Goal: Find specific fact: Find specific fact

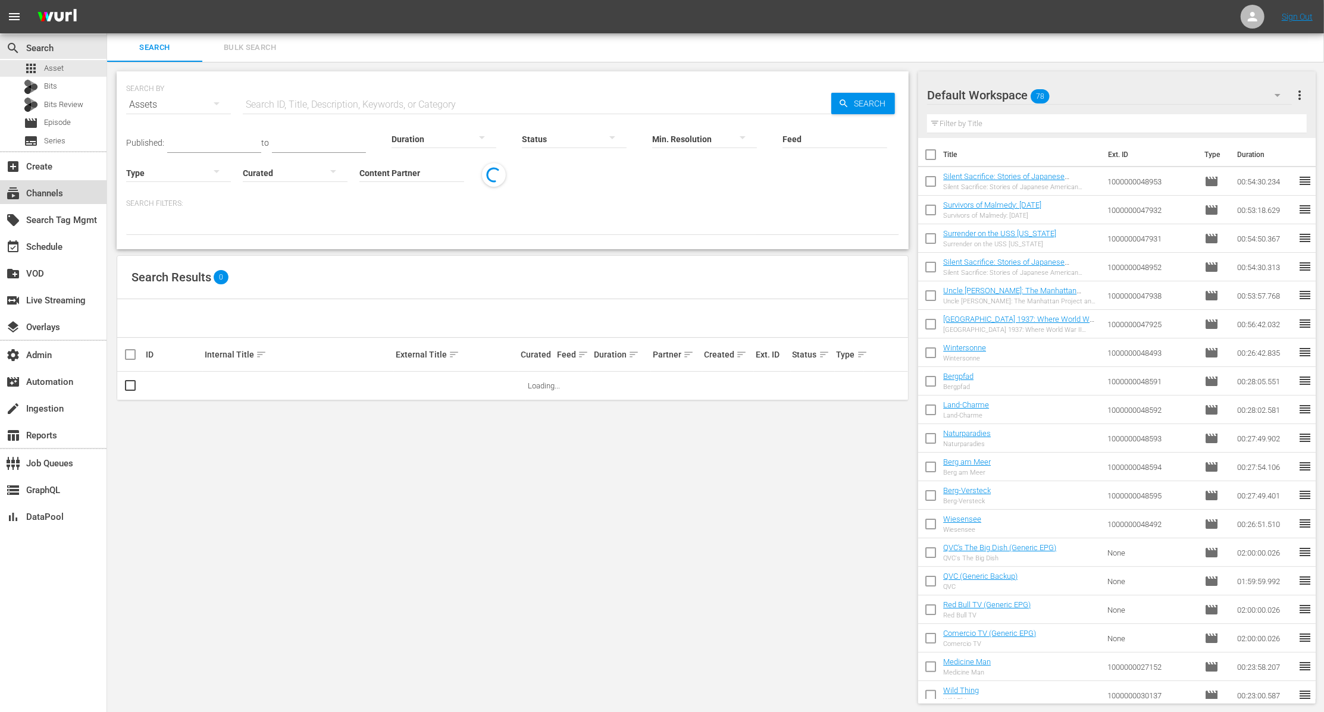
click at [70, 192] on div "subscriptions Channels" at bounding box center [53, 192] width 107 height 24
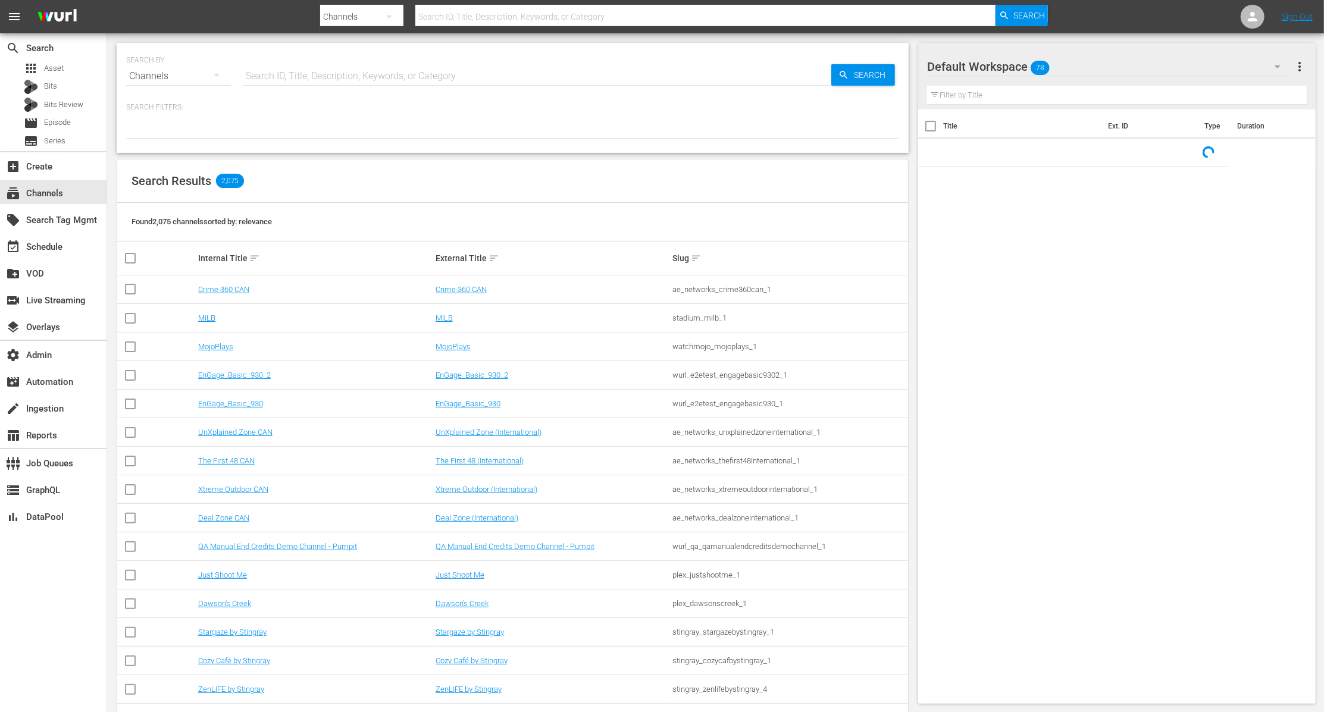
click at [333, 80] on input "text" at bounding box center [537, 76] width 588 height 29
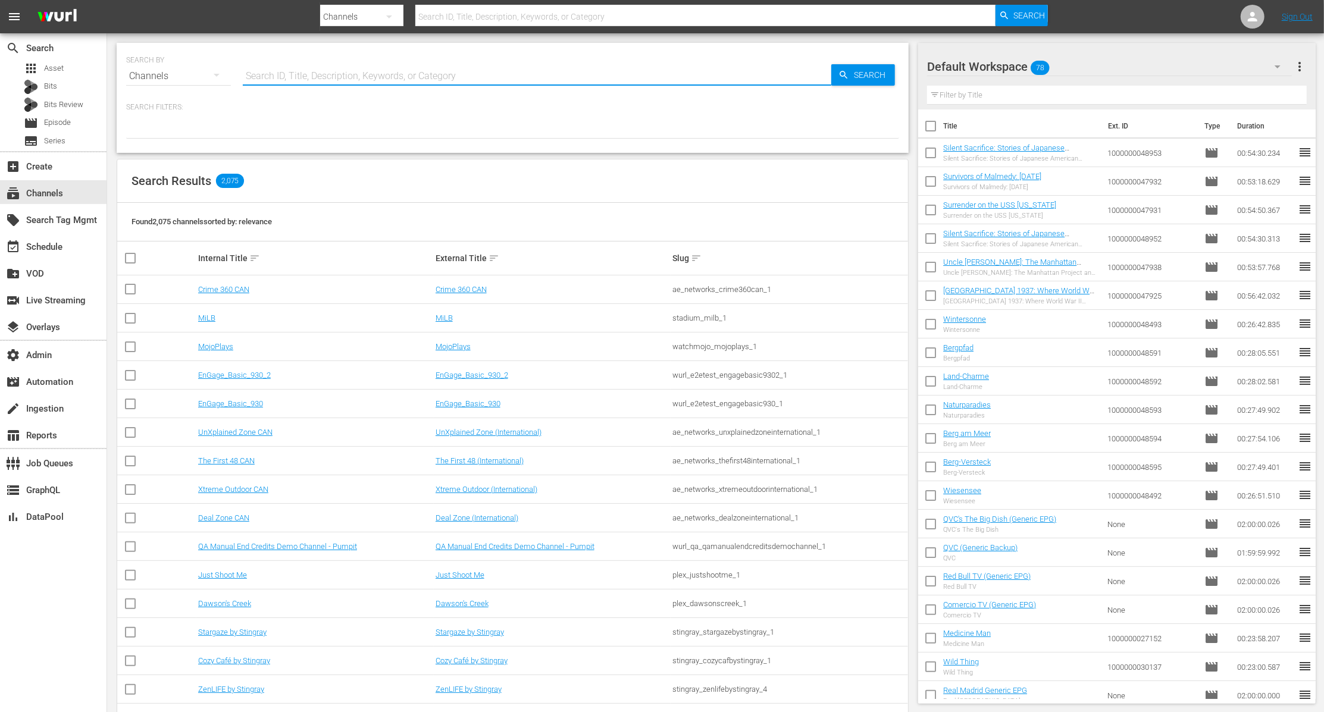
paste input "aenetworks_tinyhousenation_2"
type input "aenetworks_tinyhousenation_2"
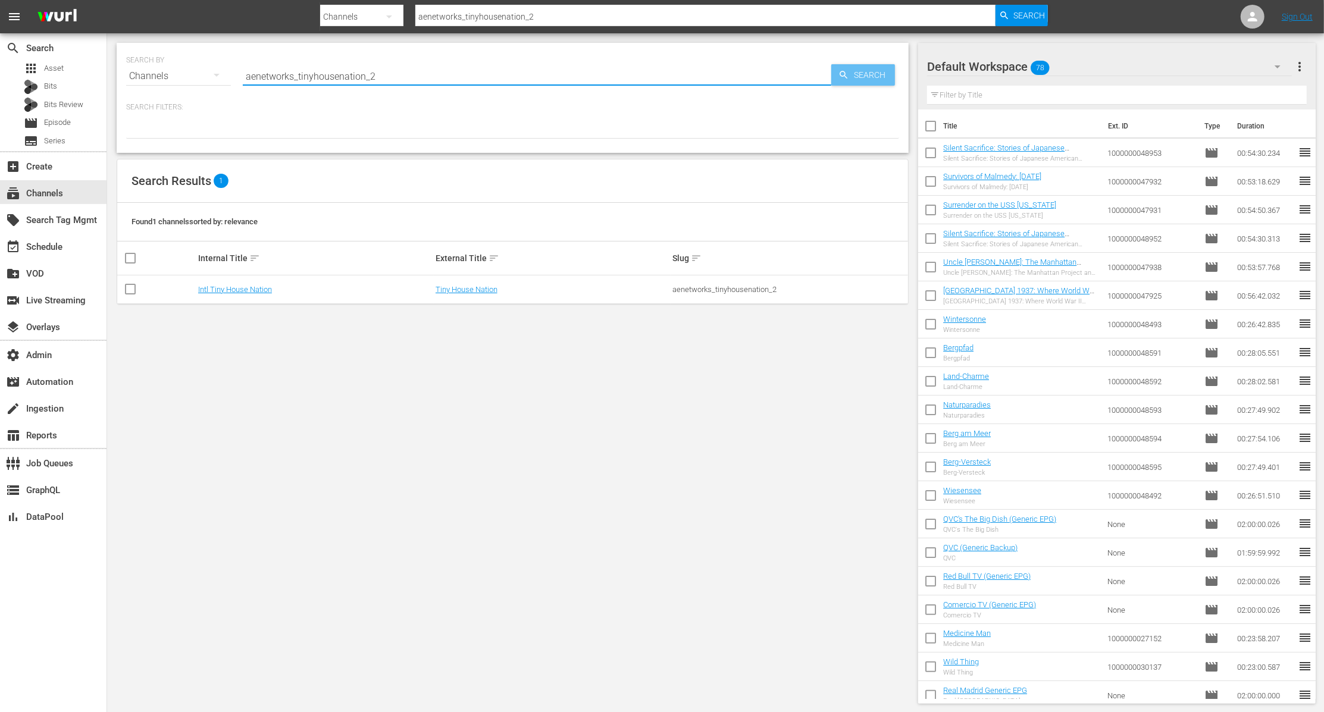
type input "aenetworks_tinyhousenation_2"
click at [866, 83] on span "Search" at bounding box center [872, 74] width 46 height 21
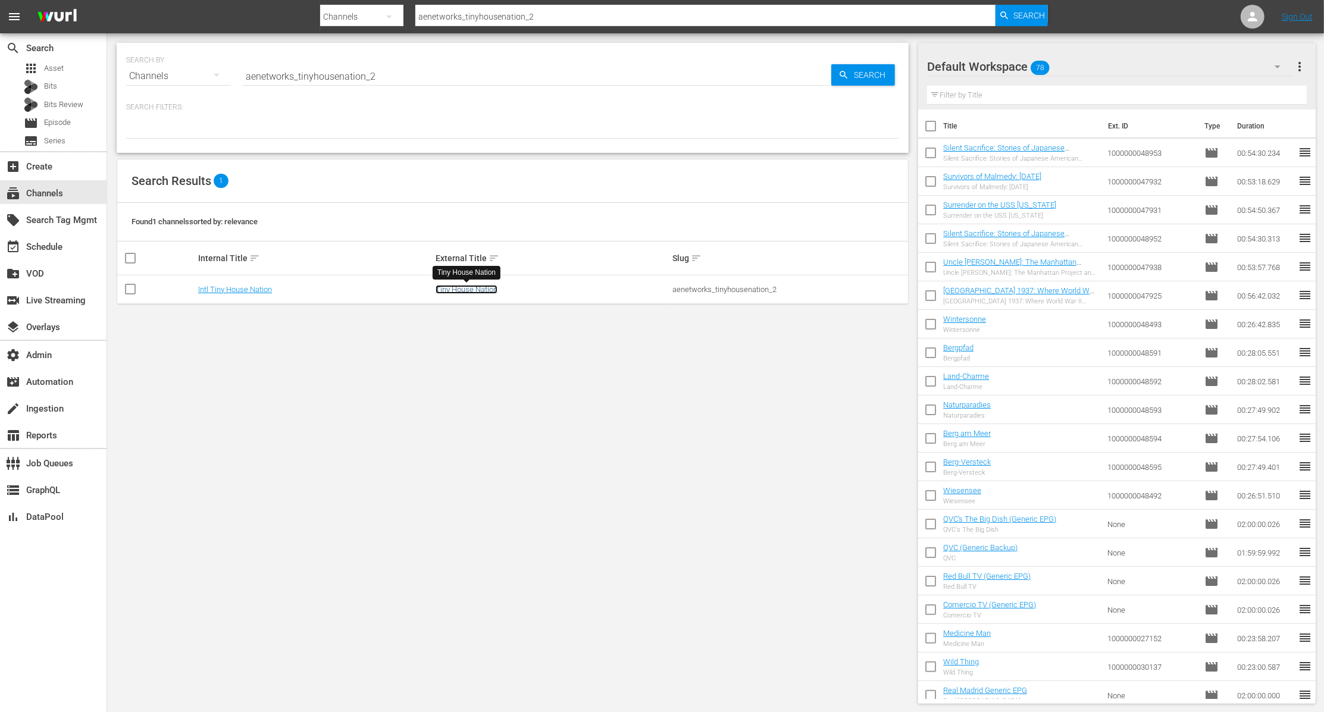
click at [452, 289] on link "Tiny House Nation" at bounding box center [467, 289] width 62 height 9
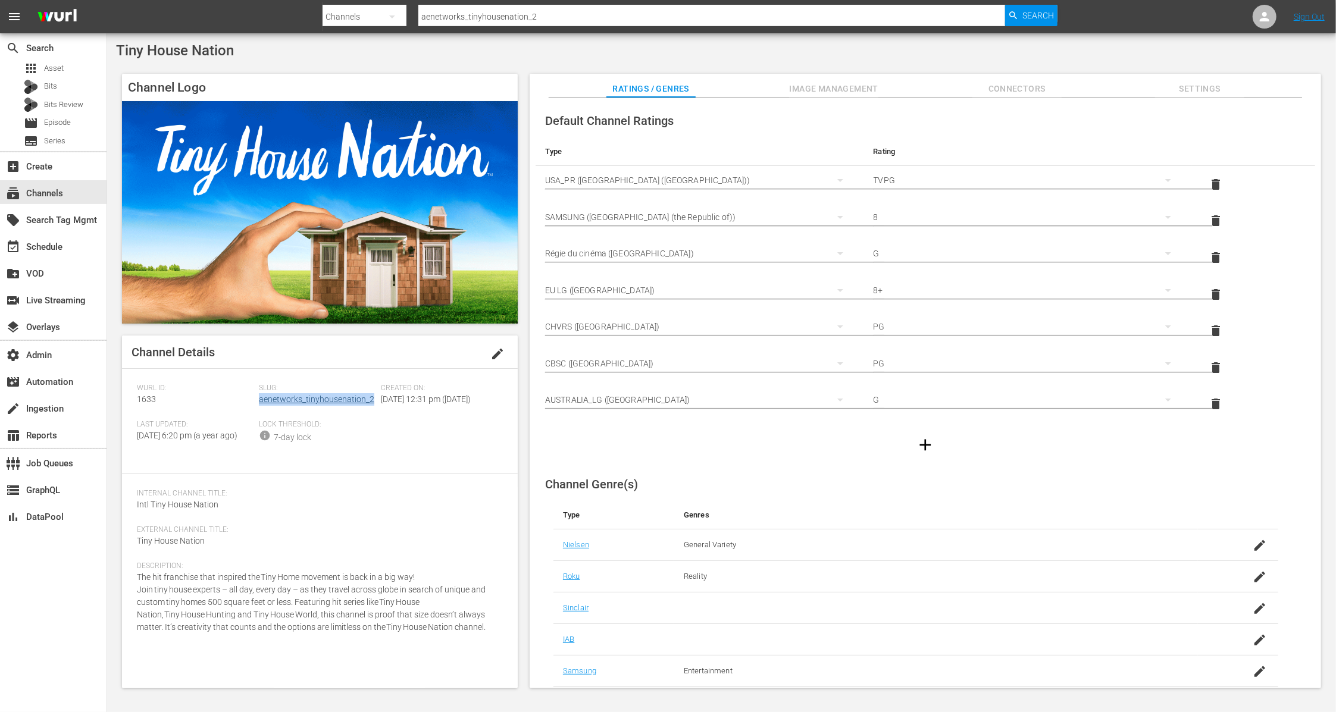
drag, startPoint x: 374, startPoint y: 405, endPoint x: 259, endPoint y: 400, distance: 114.9
click at [259, 400] on div "Slug: aenetworks_tinyhousenation_2" at bounding box center [320, 402] width 122 height 36
copy link "aenetworks_tinyhousenation_2"
drag, startPoint x: 168, startPoint y: 398, endPoint x: 133, endPoint y: 398, distance: 35.1
click at [133, 398] on div "Channel Details edit [PERSON_NAME] ID: 1633 Slug: aenetworks_tinyhousenation_2 …" at bounding box center [320, 512] width 396 height 353
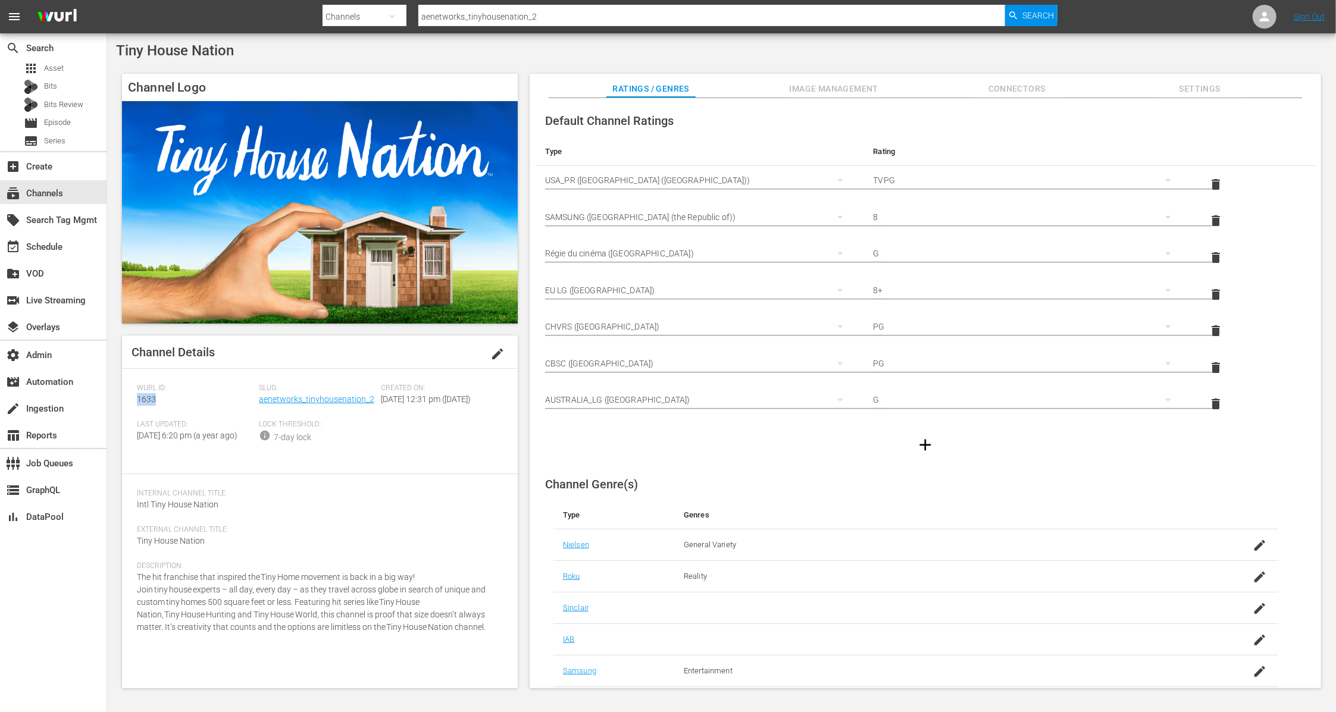
copy span "1633"
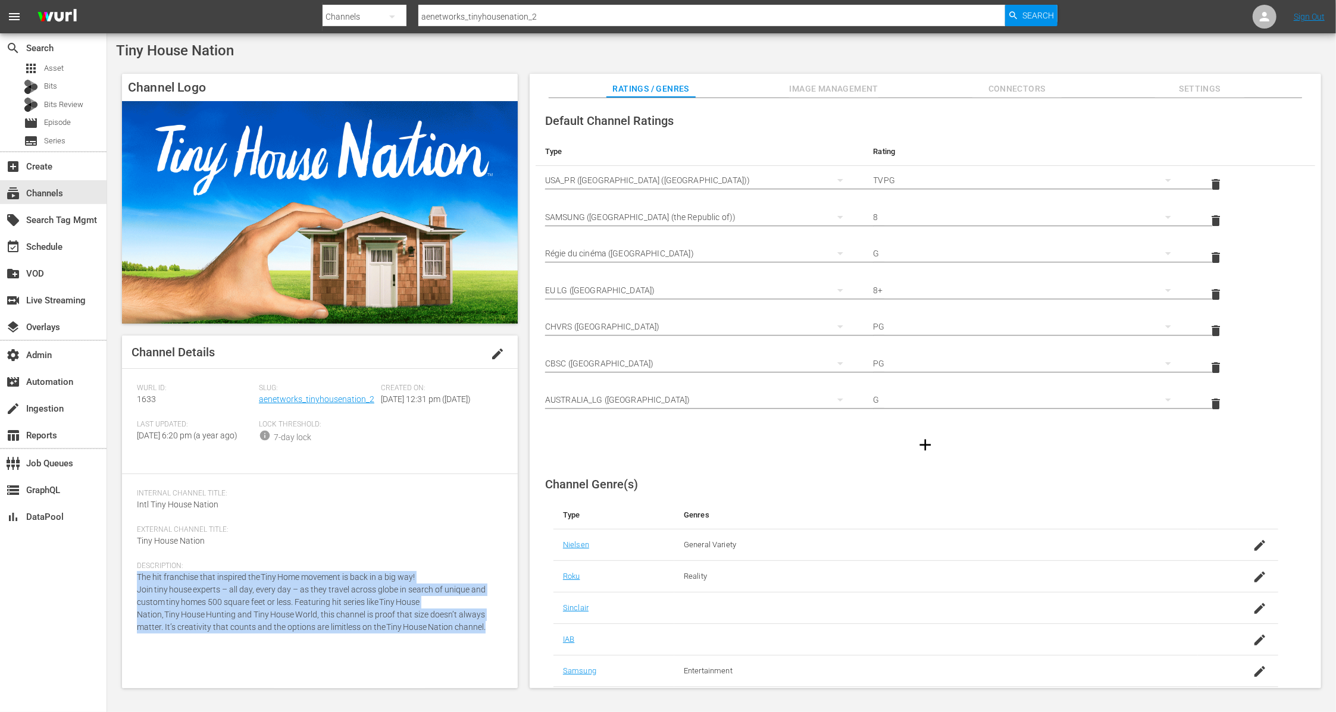
drag, startPoint x: 496, startPoint y: 654, endPoint x: 116, endPoint y: 600, distance: 384.1
click at [116, 600] on div "Channel Logo Channel Details edit [PERSON_NAME] ID: 1633 Slug: aenetworks_tinyh…" at bounding box center [721, 375] width 1211 height 615
copy span "The hit franchise that inspired the Tiny Home movement is back in a big way! Jo…"
